Goal: Navigation & Orientation: Go to known website

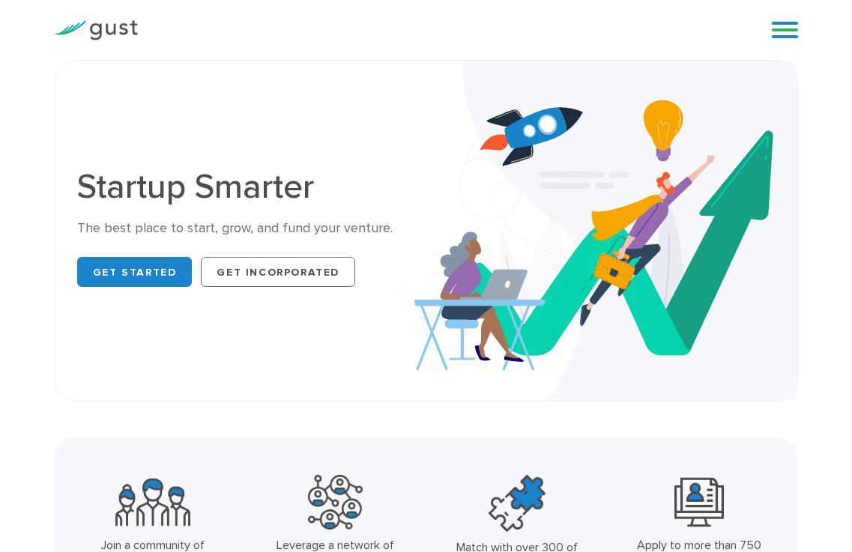
click at [778, 27] on link at bounding box center [785, 30] width 26 height 22
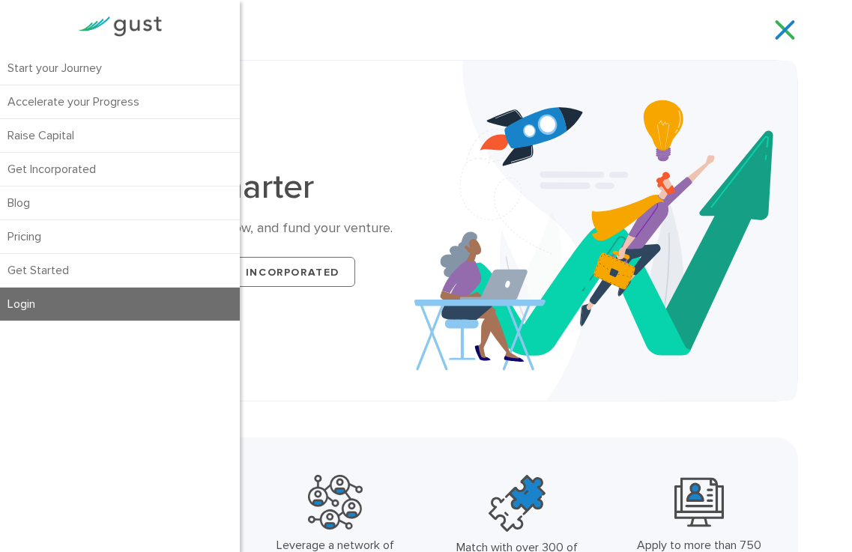
click at [154, 311] on link "Login" at bounding box center [120, 304] width 240 height 33
click at [128, 299] on link "Login" at bounding box center [120, 304] width 240 height 33
